Goal: Find contact information: Obtain details needed to contact an individual or organization

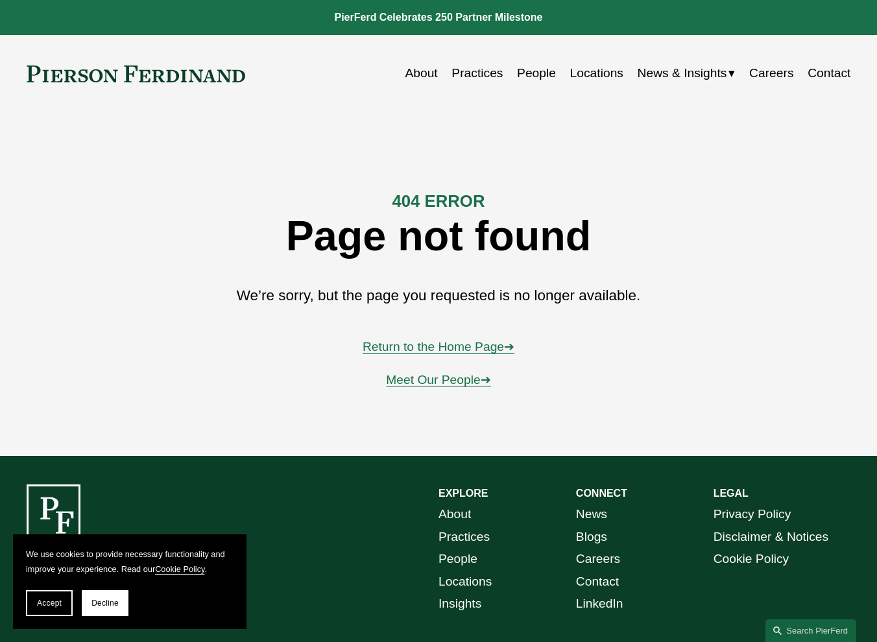
click at [524, 73] on link "People" at bounding box center [536, 73] width 39 height 25
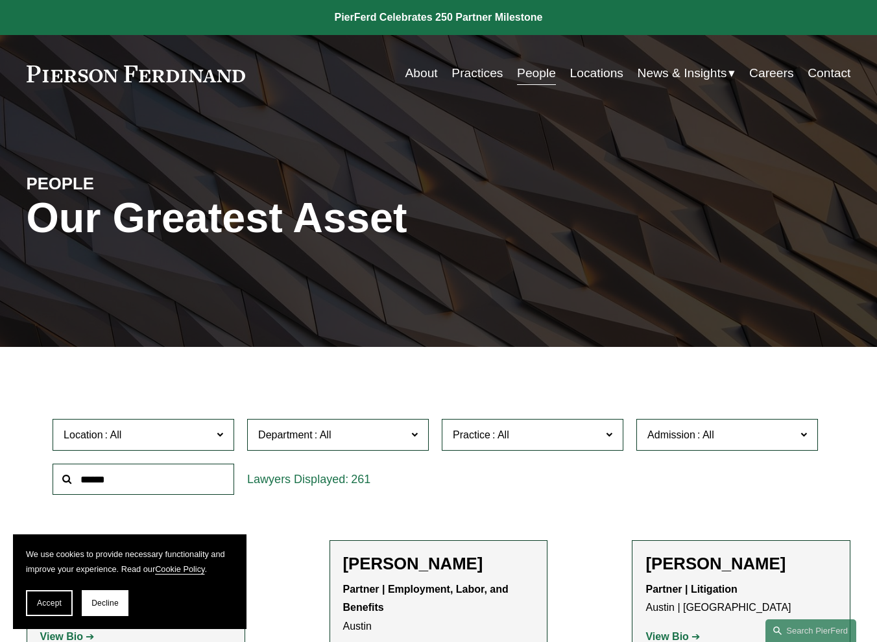
click at [124, 480] on input "text" at bounding box center [144, 480] width 182 height 32
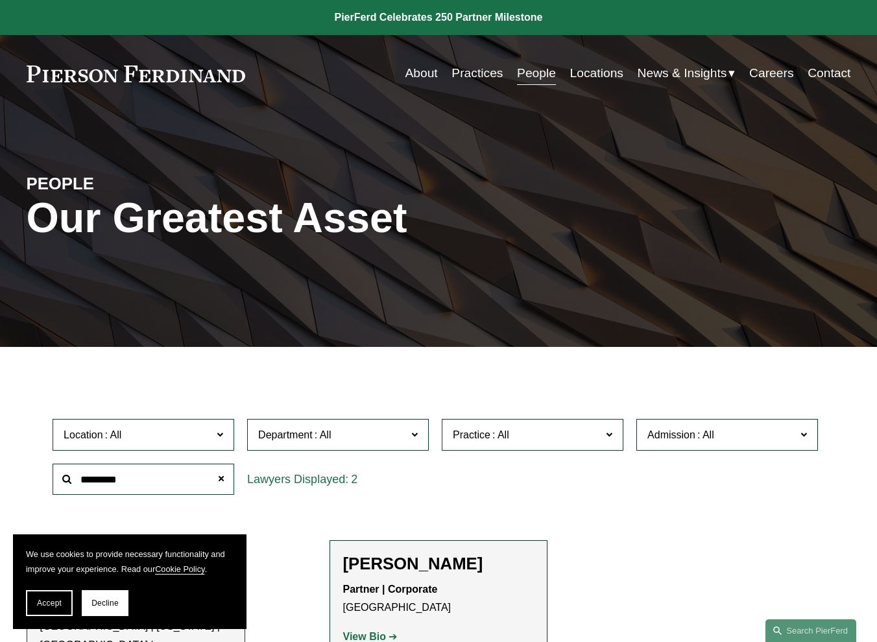
type input "*********"
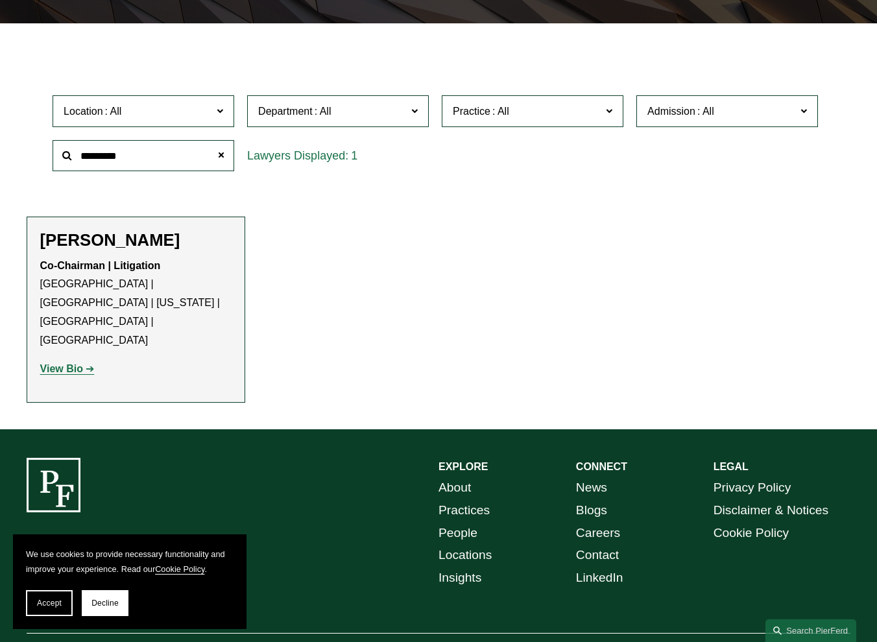
scroll to position [324, 0]
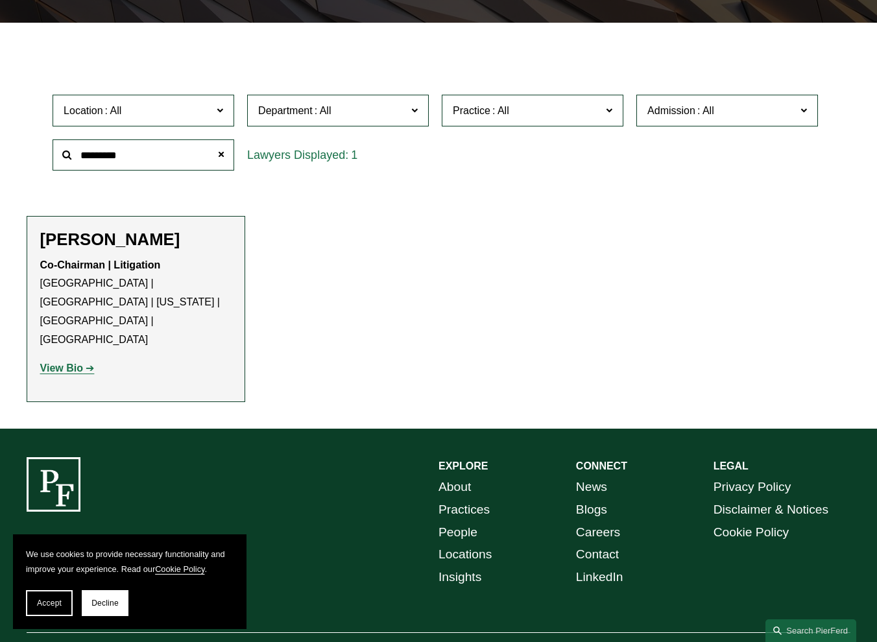
click at [114, 244] on h2 "[PERSON_NAME]" at bounding box center [135, 240] width 191 height 20
click at [52, 362] on strong "View Bio" at bounding box center [61, 367] width 43 height 11
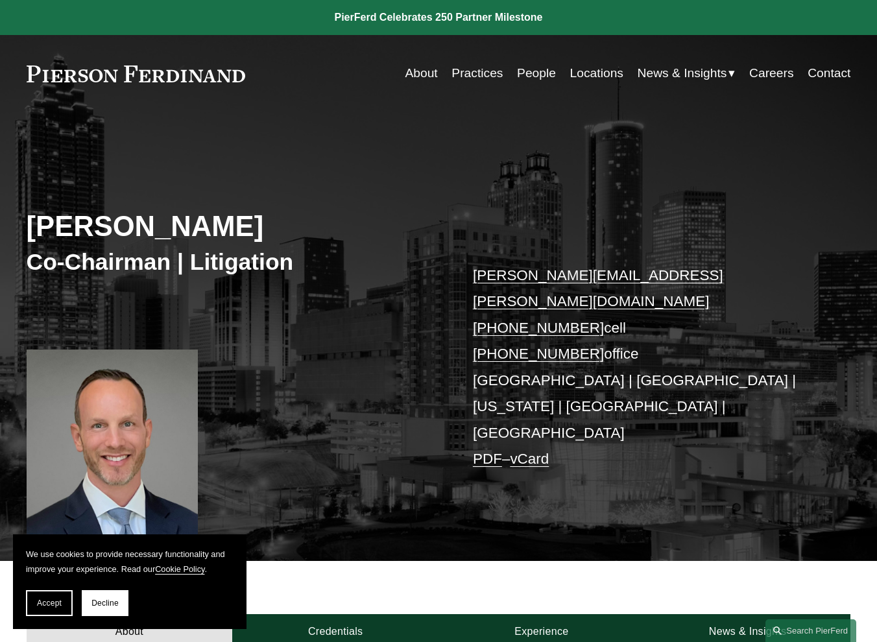
click at [777, 70] on link "Careers" at bounding box center [771, 73] width 44 height 25
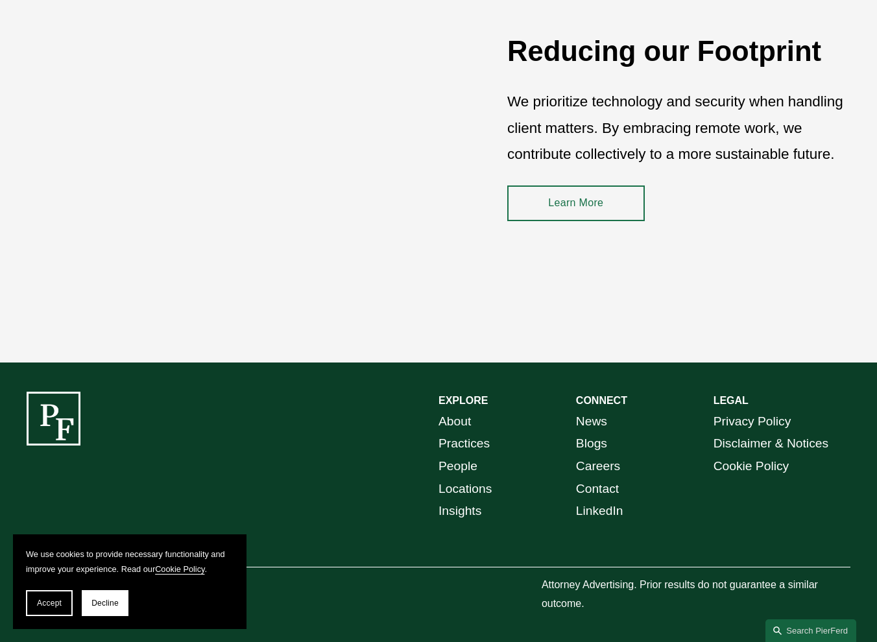
scroll to position [1776, 0]
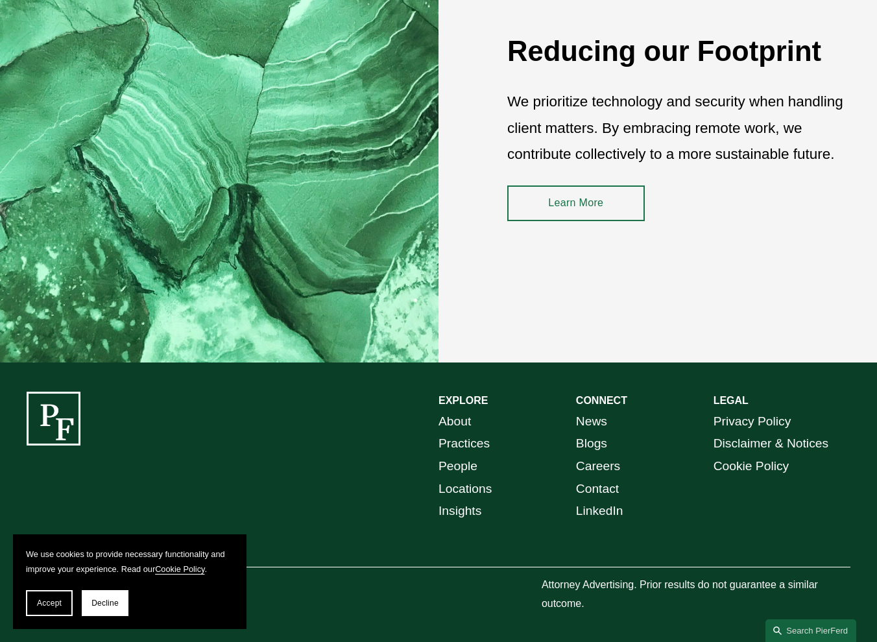
click at [33, 602] on button "Accept" at bounding box center [49, 603] width 47 height 26
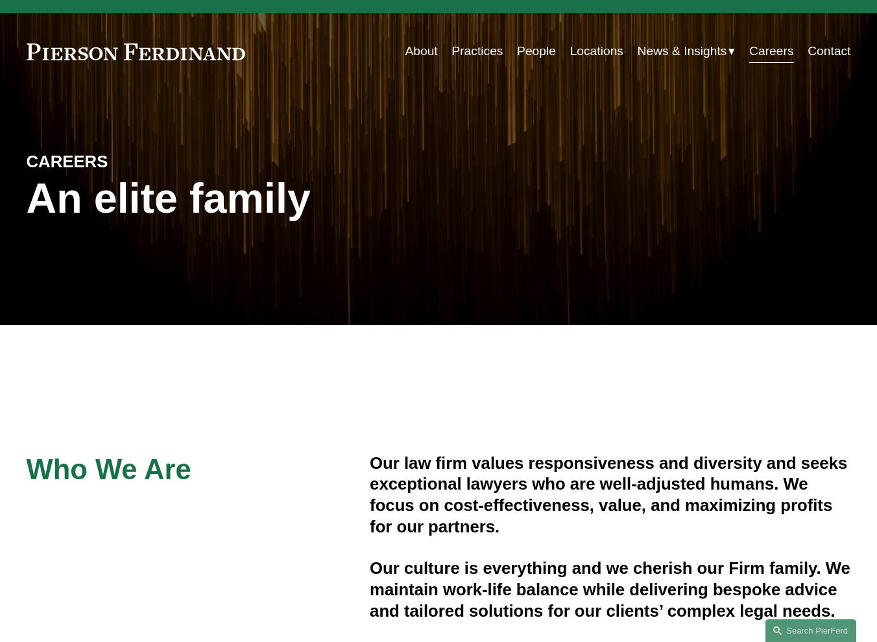
scroll to position [0, 0]
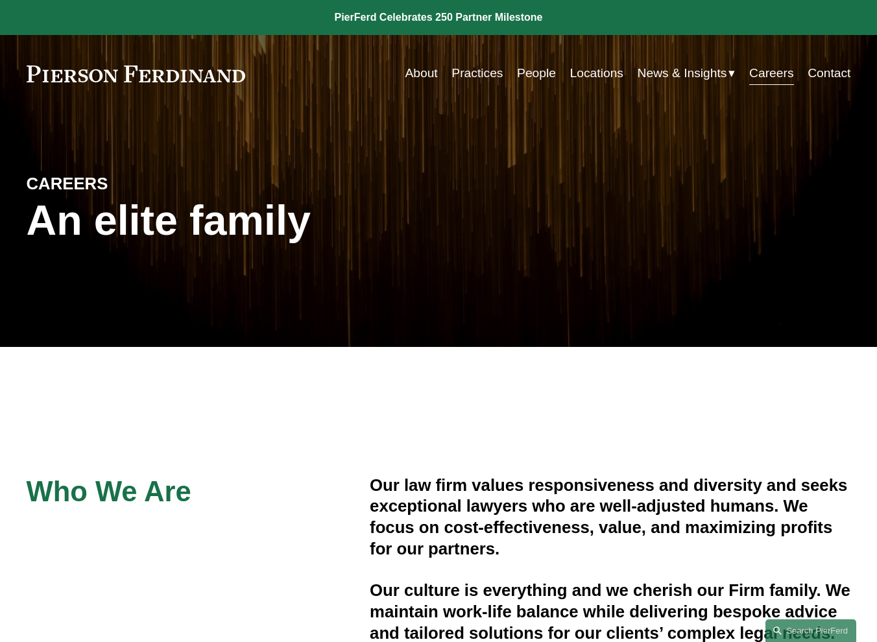
click at [521, 416] on div "Who We Are Our law firm values responsiveness and diversity and seeks exception…" at bounding box center [438, 558] width 877 height 285
click at [242, 156] on div "CAREERS An elite family" at bounding box center [438, 229] width 877 height 177
click at [535, 78] on link "People" at bounding box center [536, 73] width 39 height 25
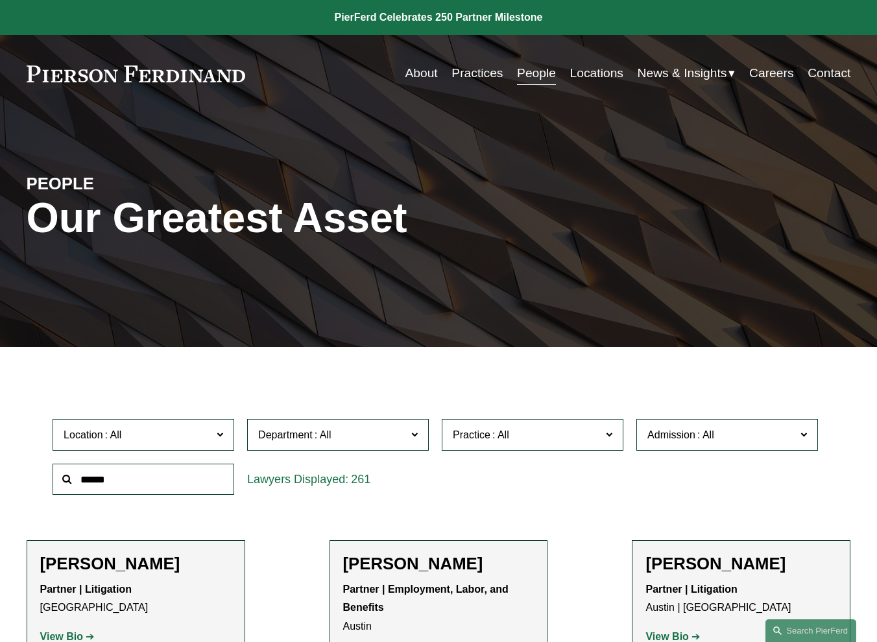
click at [115, 481] on input "text" at bounding box center [144, 480] width 182 height 32
type input "*****"
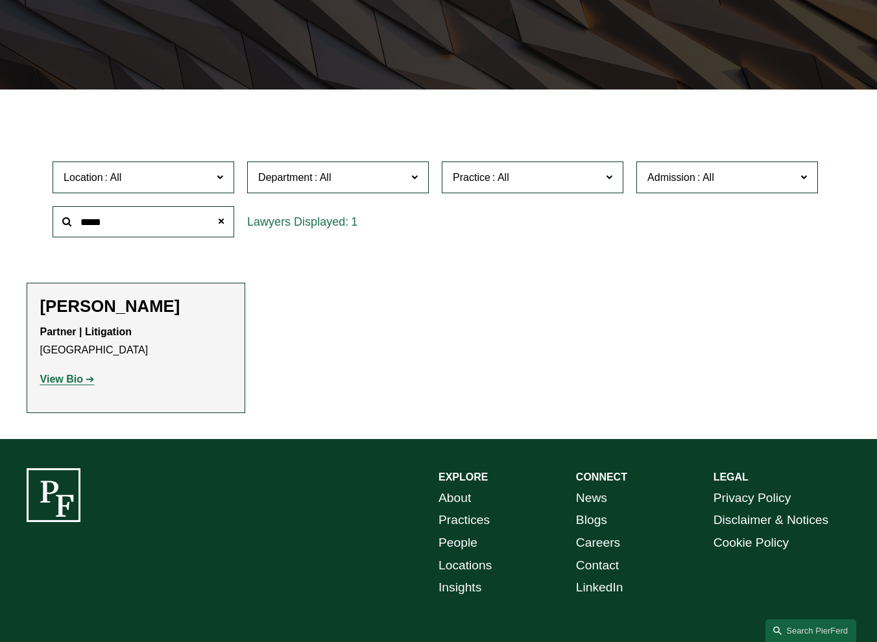
scroll to position [258, 0]
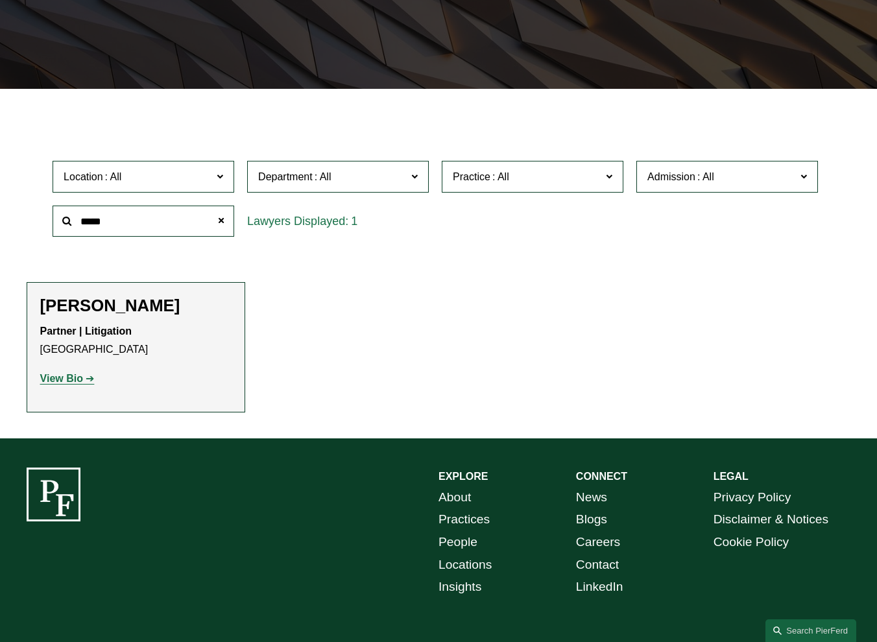
click at [90, 311] on h2 "Barry Goheen" at bounding box center [135, 306] width 191 height 20
click at [86, 333] on strong "Partner | Litigation" at bounding box center [85, 331] width 91 height 11
click at [72, 379] on strong "View Bio" at bounding box center [61, 378] width 43 height 11
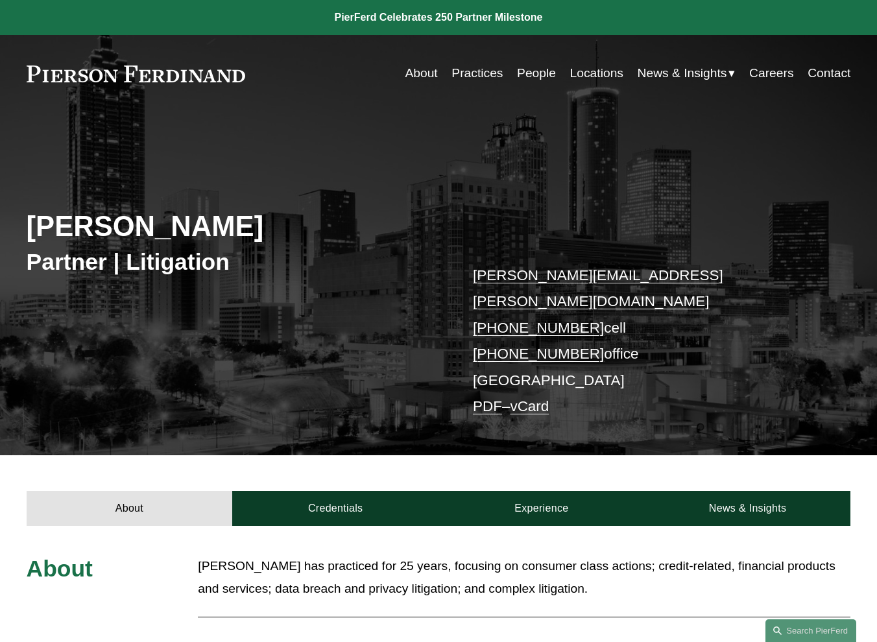
click at [417, 77] on link "About" at bounding box center [421, 73] width 32 height 25
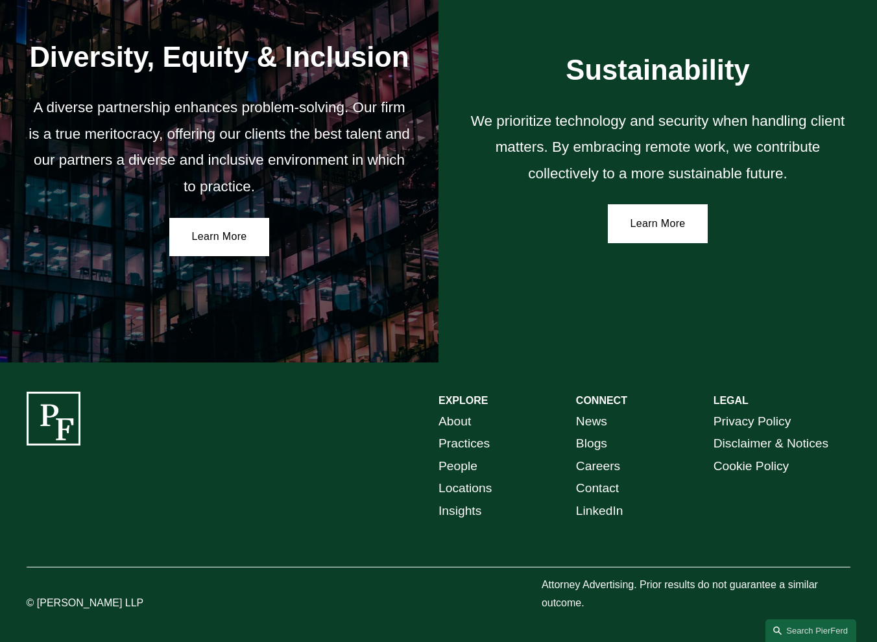
scroll to position [2088, 0]
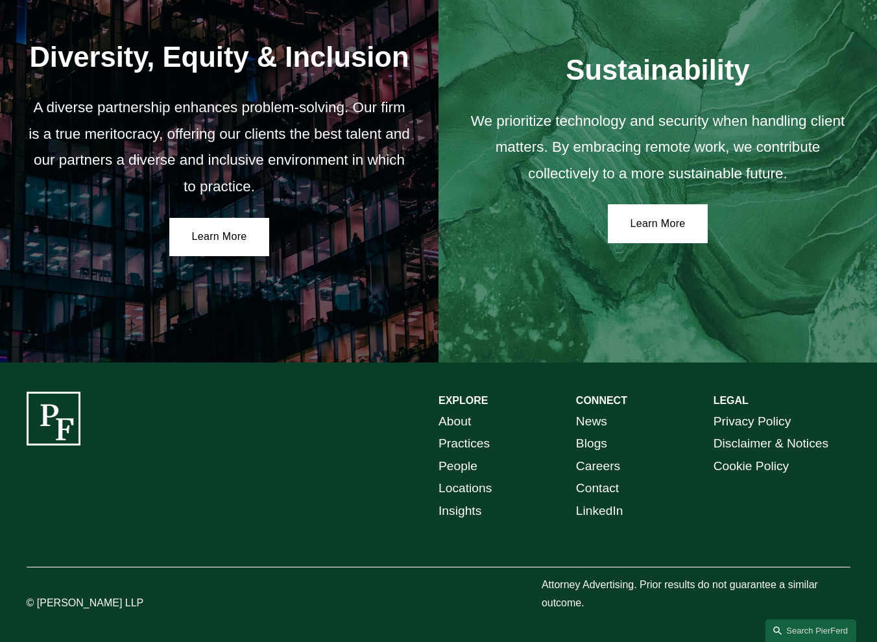
click at [586, 488] on link "Contact" at bounding box center [597, 488] width 43 height 23
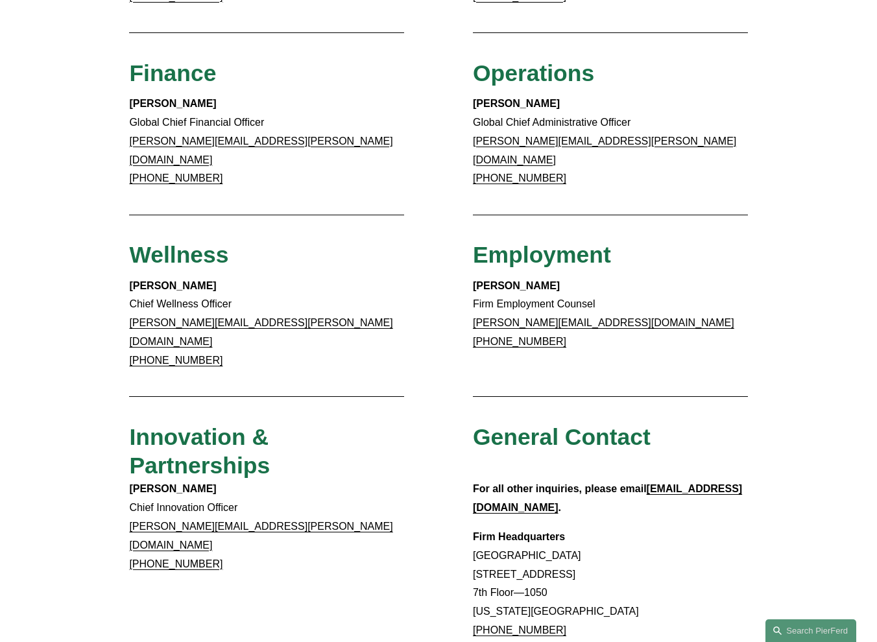
scroll to position [735, 0]
drag, startPoint x: 215, startPoint y: 439, endPoint x: 179, endPoint y: 445, distance: 36.9
click at [179, 480] on p "Christina Wojcik Chief Innovation Officer christina.wojcik@pierferd.com +1.202.…" at bounding box center [266, 526] width 275 height 93
copy strong "Wojcik"
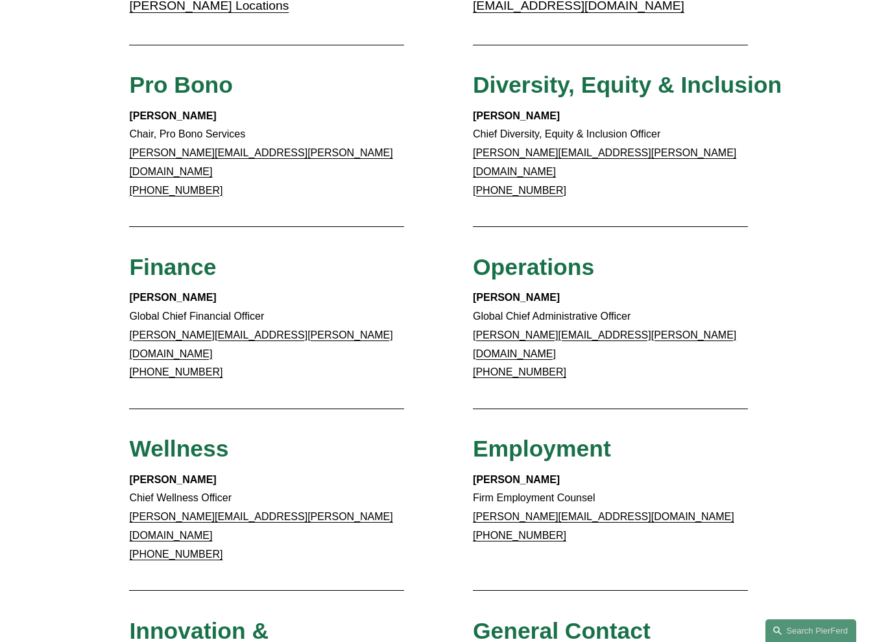
scroll to position [541, 0]
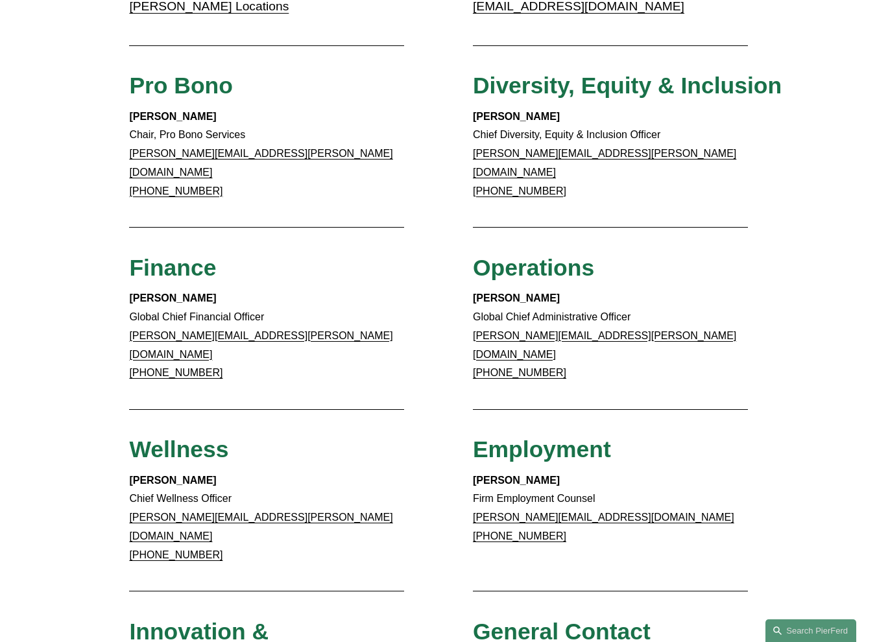
drag, startPoint x: 568, startPoint y: 286, endPoint x: 466, endPoint y: 285, distance: 101.8
click at [466, 285] on div "Client Inquiries For all client inquiries, please use the email below: inquirie…" at bounding box center [438, 242] width 877 height 1227
drag, startPoint x: 466, startPoint y: 285, endPoint x: 482, endPoint y: 286, distance: 16.3
copy strong "Barry McManaman"
click at [490, 299] on p "Barry McManaman Global Chief Administrative Officer barry.mcmanaman@pierferd.co…" at bounding box center [610, 335] width 275 height 93
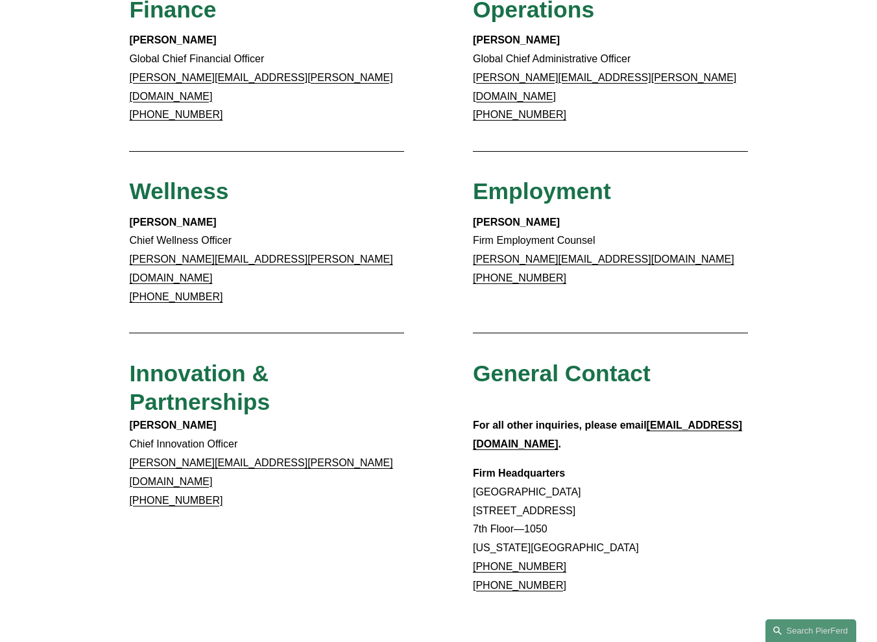
scroll to position [799, 0]
drag, startPoint x: 222, startPoint y: 379, endPoint x: 125, endPoint y: 382, distance: 96.7
drag, startPoint x: 125, startPoint y: 382, endPoint x: 168, endPoint y: 373, distance: 43.7
copy strong "[PERSON_NAME]"
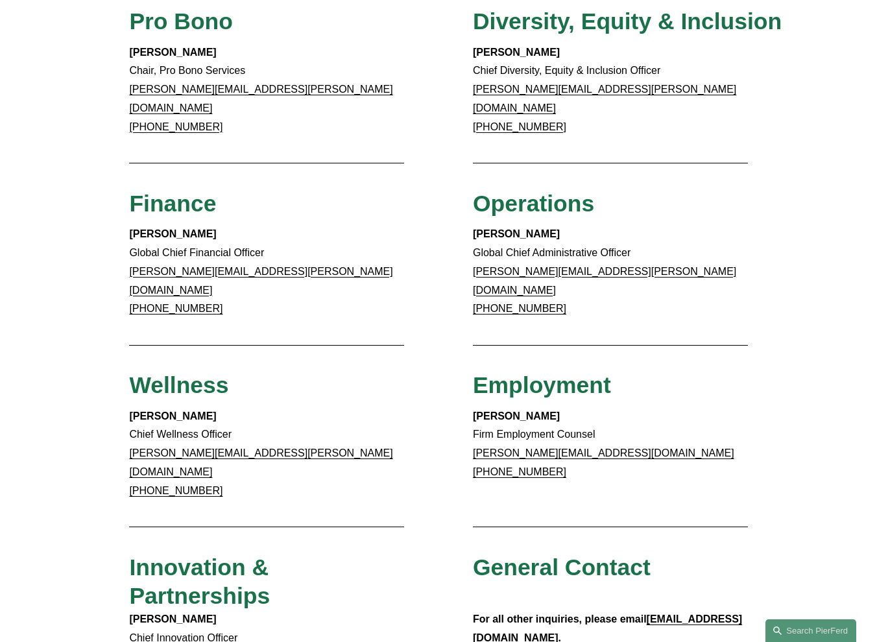
scroll to position [604, 0]
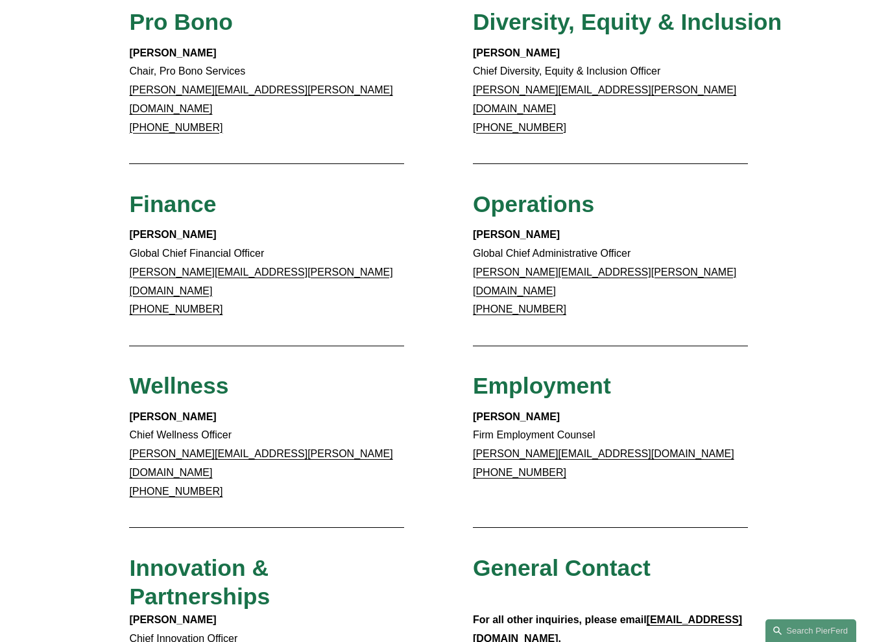
drag, startPoint x: 571, startPoint y: 218, endPoint x: 440, endPoint y: 219, distance: 131.0
click at [440, 219] on div "Client Inquiries For all client inquiries, please use the email below: inquirie…" at bounding box center [438, 179] width 877 height 1227
drag, startPoint x: 440, startPoint y: 219, endPoint x: 509, endPoint y: 220, distance: 68.7
copy strong "Barry McManaman"
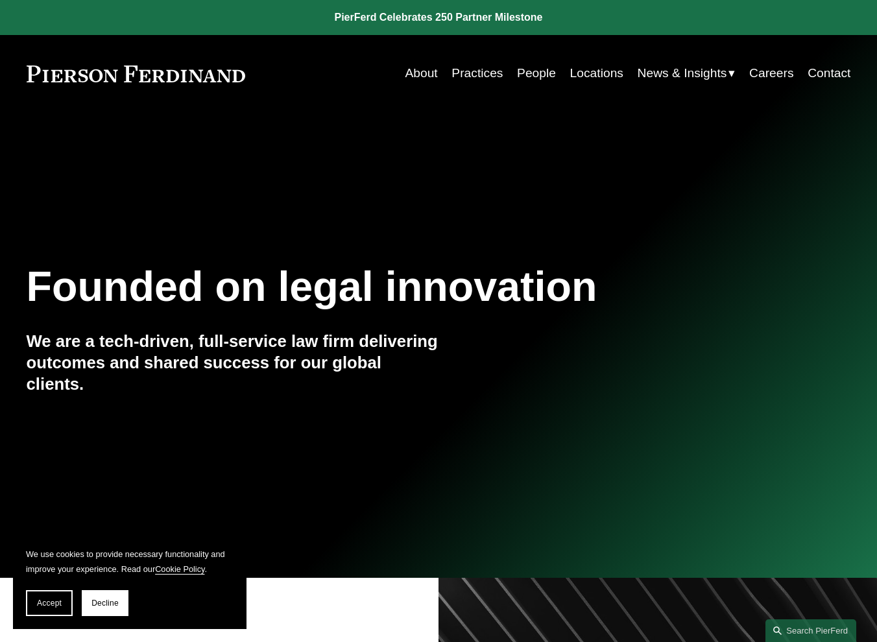
click at [519, 73] on link "People" at bounding box center [536, 73] width 39 height 25
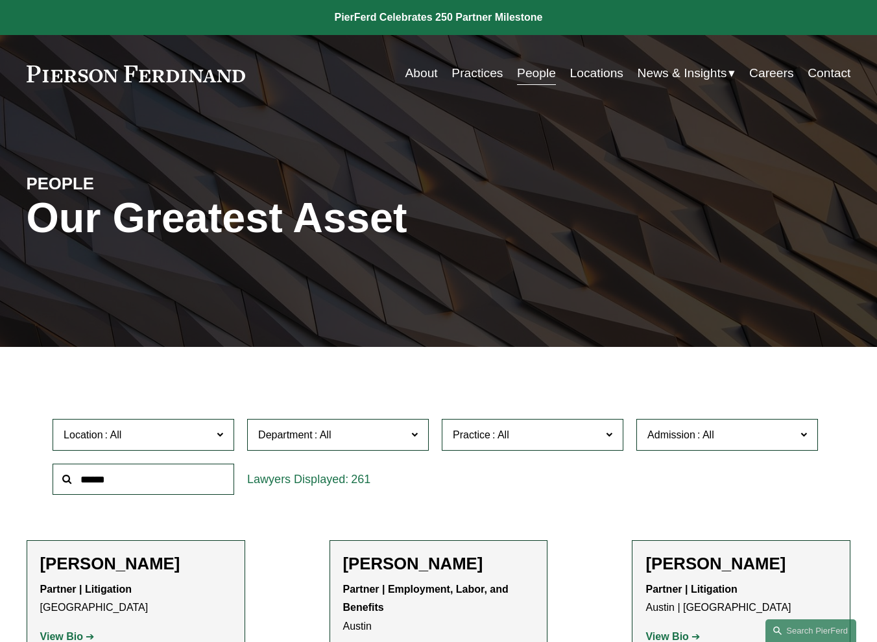
click at [113, 483] on input "text" at bounding box center [144, 480] width 182 height 32
paste input "**********"
type input "**********"
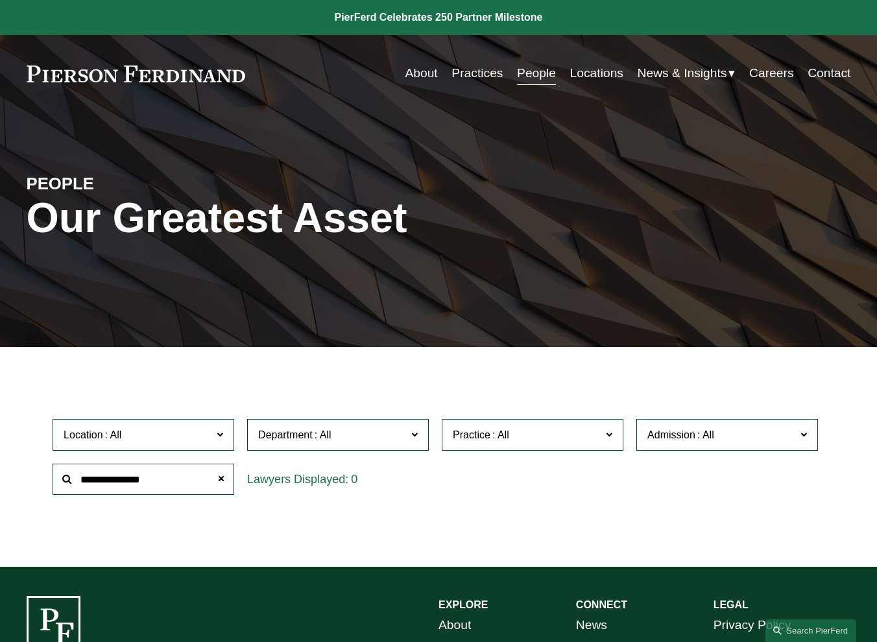
drag, startPoint x: 171, startPoint y: 480, endPoint x: 78, endPoint y: 486, distance: 93.6
click at [78, 486] on input "**********" at bounding box center [144, 480] width 182 height 32
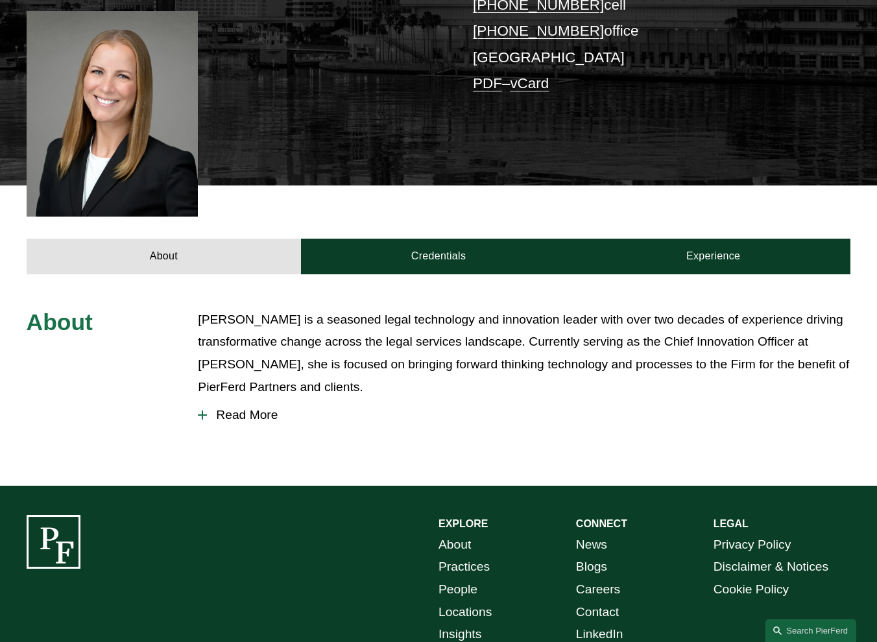
scroll to position [324, 0]
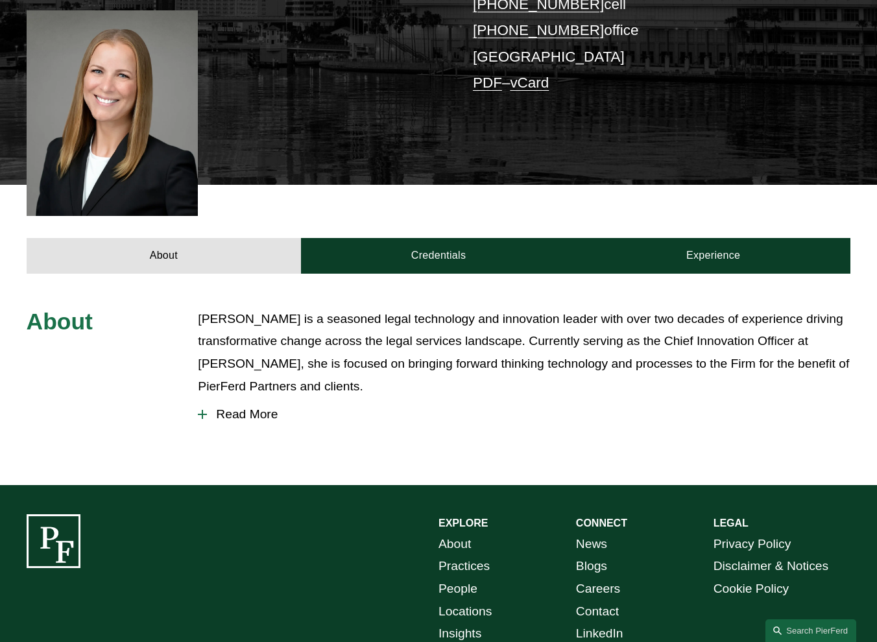
click at [255, 407] on span "Read More" at bounding box center [528, 414] width 643 height 14
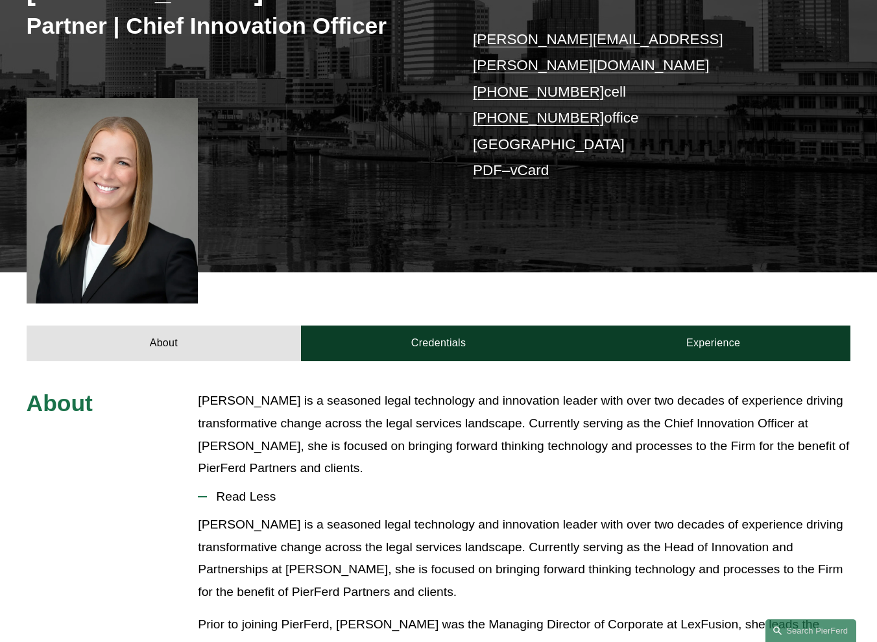
scroll to position [0, 0]
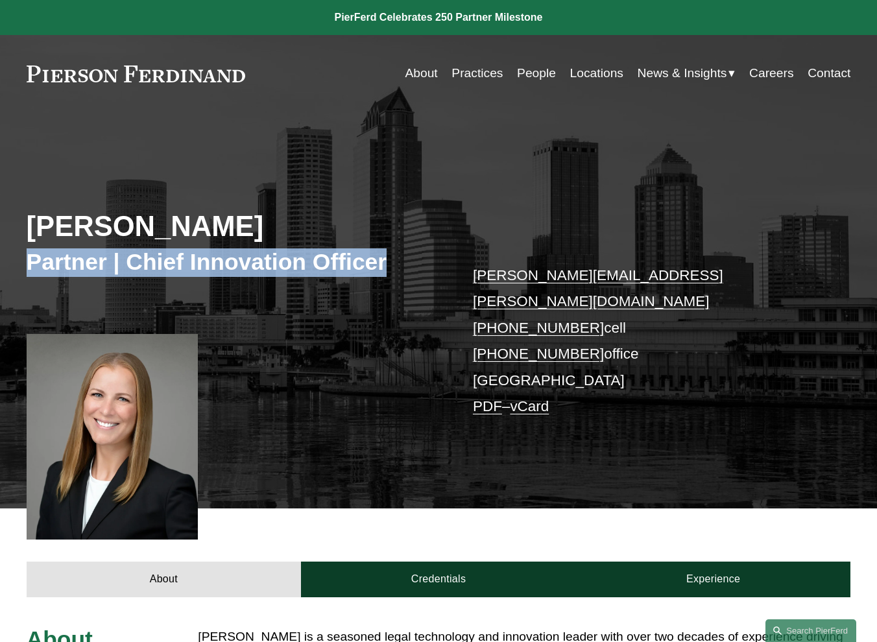
drag, startPoint x: 397, startPoint y: 263, endPoint x: 27, endPoint y: 266, distance: 370.3
click at [27, 266] on h3 "Partner | Chief Innovation Officer" at bounding box center [233, 262] width 412 height 29
copy h3 "Partner | Chief Innovation Officer"
click at [337, 397] on div "[PERSON_NAME] Partner | Chief Innovation Officer [PERSON_NAME][EMAIL_ADDRESS][P…" at bounding box center [438, 323] width 877 height 370
